Goal: Information Seeking & Learning: Learn about a topic

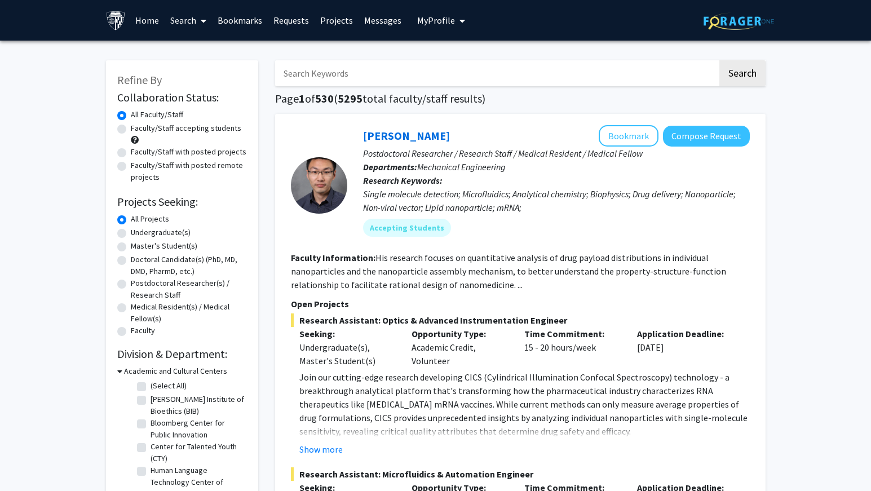
click at [137, 249] on label "Master's Student(s)" at bounding box center [164, 246] width 67 height 12
click at [137, 247] on input "Master's Student(s)" at bounding box center [134, 243] width 7 height 7
radio input "true"
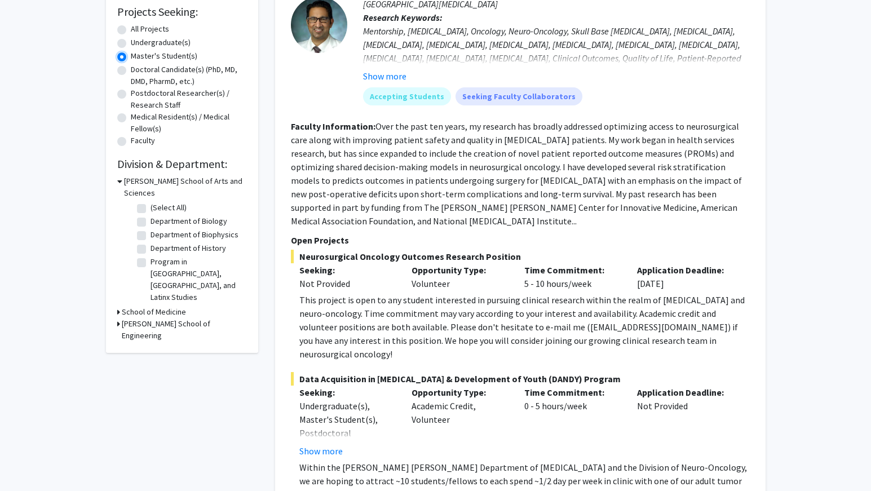
scroll to position [169, 0]
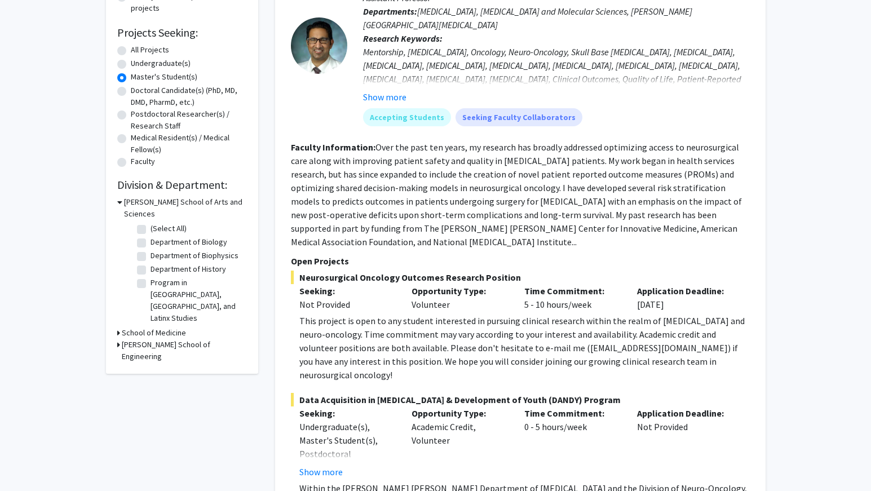
click at [179, 203] on h3 "[PERSON_NAME] School of Arts and Sciences" at bounding box center [185, 208] width 123 height 24
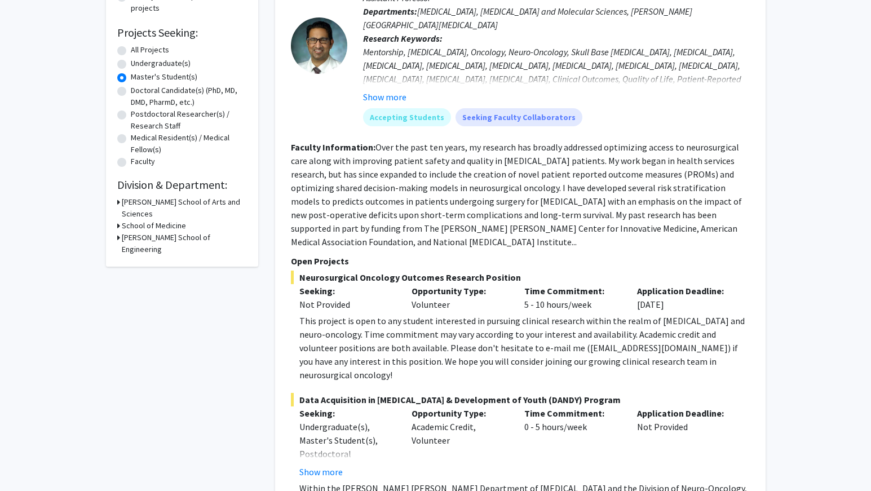
click at [183, 203] on h3 "[PERSON_NAME] School of Arts and Sciences" at bounding box center [184, 208] width 125 height 24
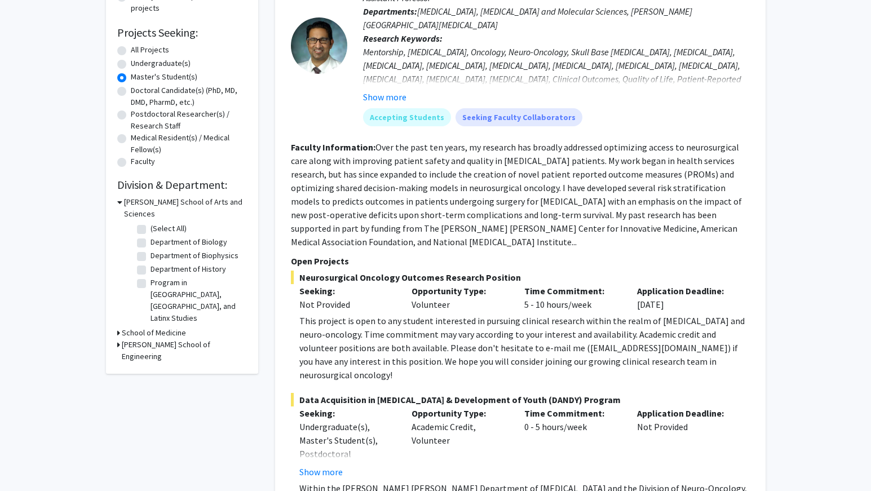
click at [174, 327] on h3 "School of Medicine" at bounding box center [154, 333] width 64 height 12
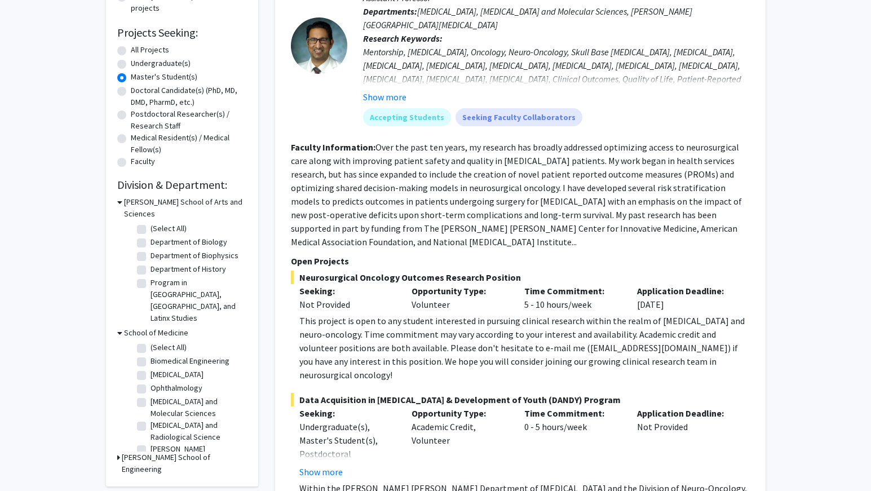
click at [182, 451] on h3 "[PERSON_NAME] School of Engineering" at bounding box center [184, 463] width 125 height 24
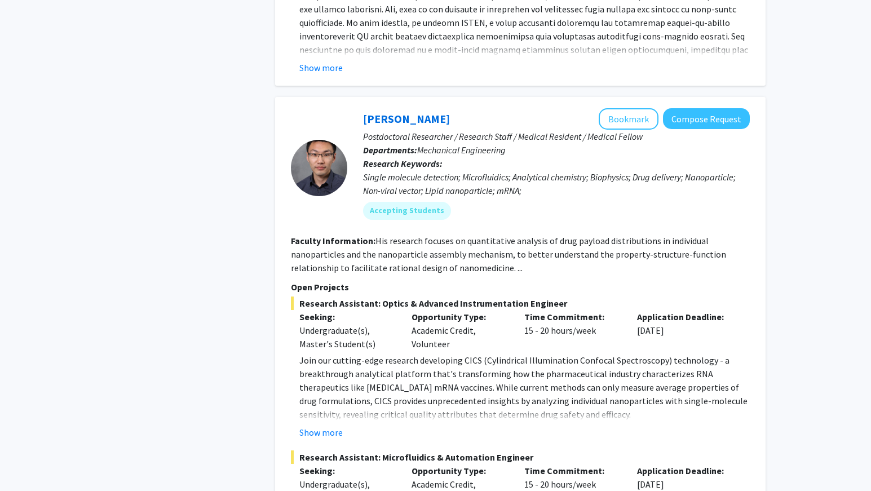
scroll to position [4340, 0]
